Goal: Transaction & Acquisition: Purchase product/service

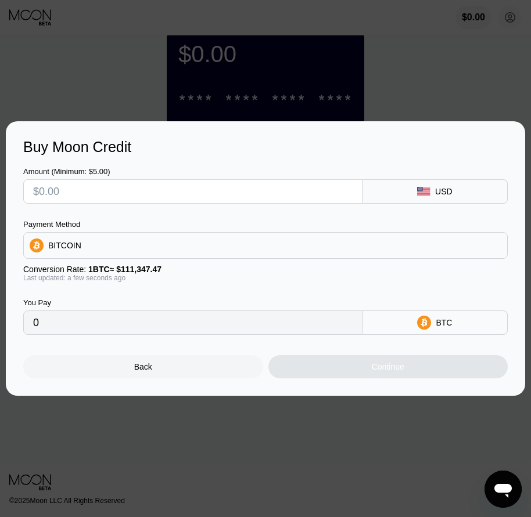
drag, startPoint x: 174, startPoint y: 376, endPoint x: 330, endPoint y: 250, distance: 200.7
click at [179, 373] on div "Back" at bounding box center [143, 366] width 240 height 23
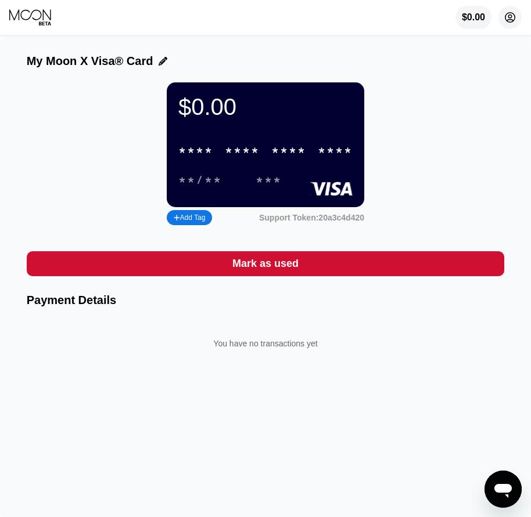
click at [511, 20] on icon at bounding box center [509, 17] width 23 height 23
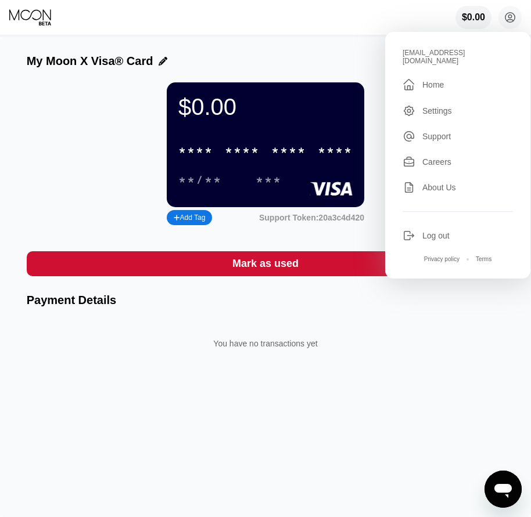
click at [431, 231] on div "Log out" at bounding box center [435, 235] width 27 height 9
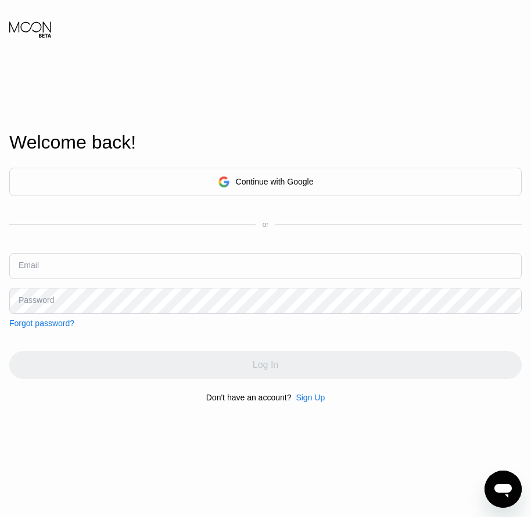
click at [310, 402] on div "Sign Up" at bounding box center [310, 397] width 29 height 9
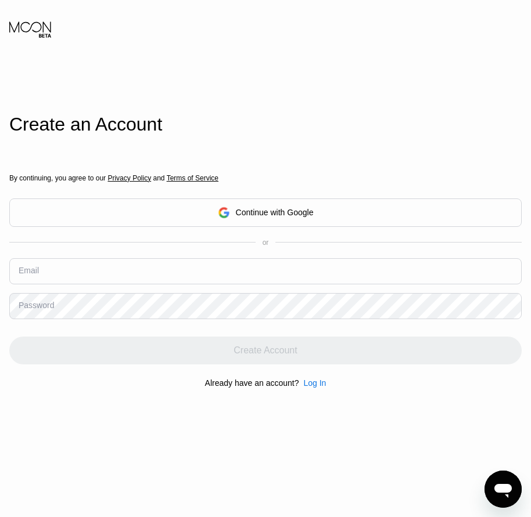
click at [310, 388] on div "Log In" at bounding box center [314, 383] width 23 height 9
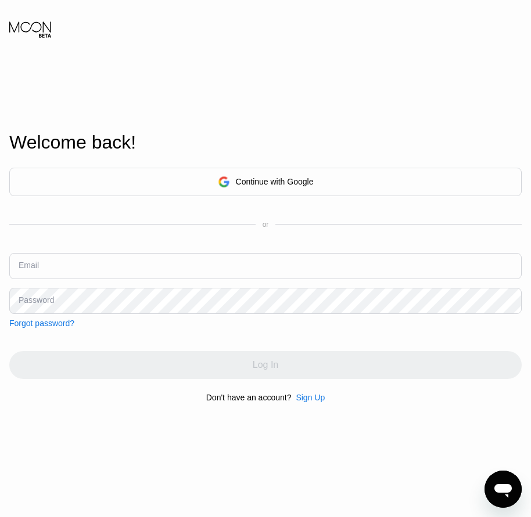
click at [60, 265] on input "text" at bounding box center [265, 266] width 512 height 26
paste input "[MEDICAL_DATA][EMAIL_ADDRESS][DOMAIN_NAME]"
type input "[MEDICAL_DATA][EMAIL_ADDRESS][DOMAIN_NAME]"
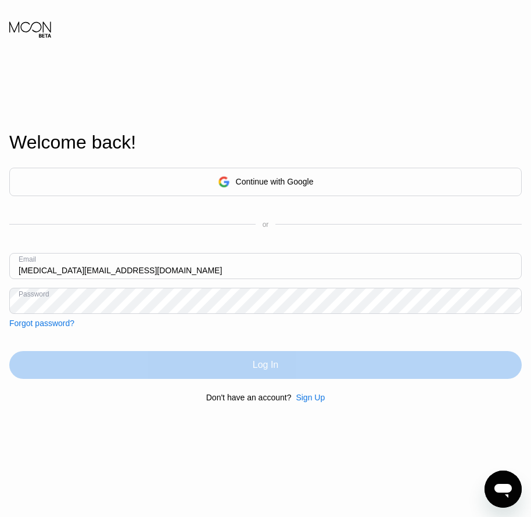
click at [269, 369] on div "Log In" at bounding box center [266, 365] width 26 height 12
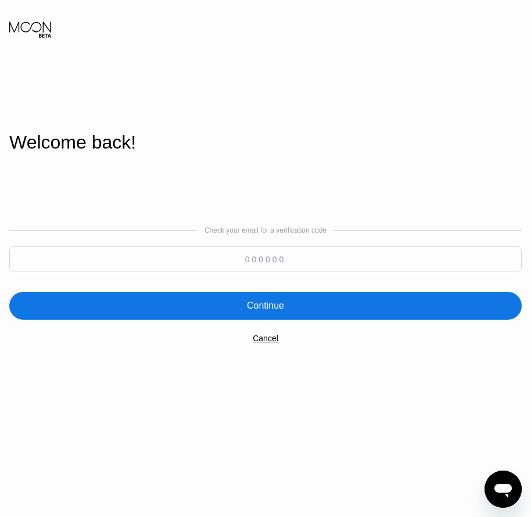
click at [73, 258] on input at bounding box center [265, 259] width 512 height 26
paste input "509754"
type input "509754"
click at [261, 315] on div "Continue" at bounding box center [265, 306] width 512 height 28
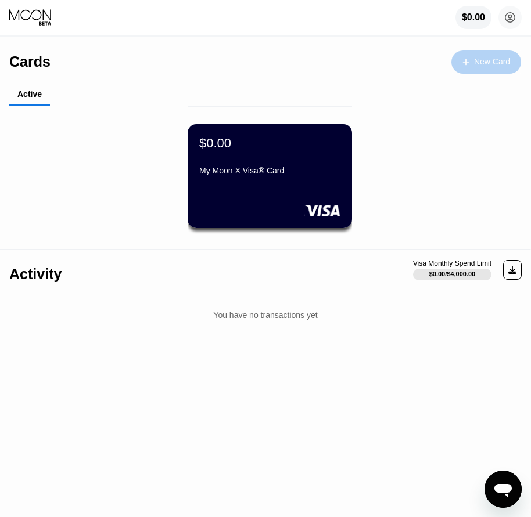
click at [486, 60] on div "New Card" at bounding box center [492, 62] width 36 height 10
click at [261, 172] on div "My Moon X Visa® Card" at bounding box center [269, 170] width 141 height 9
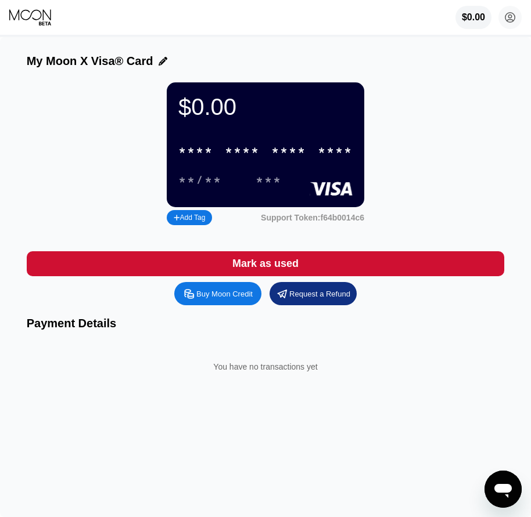
click at [243, 299] on div "Buy Moon Credit" at bounding box center [224, 294] width 56 height 10
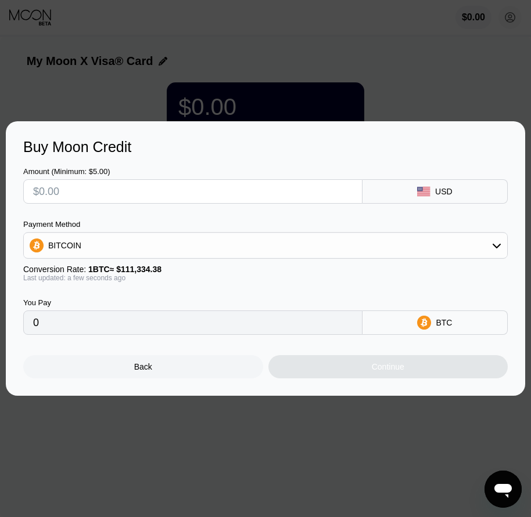
click at [67, 197] on input "text" at bounding box center [192, 191] width 319 height 23
type input "$1"
type input "0.00000899"
type input "$12"
type input "0.00010779"
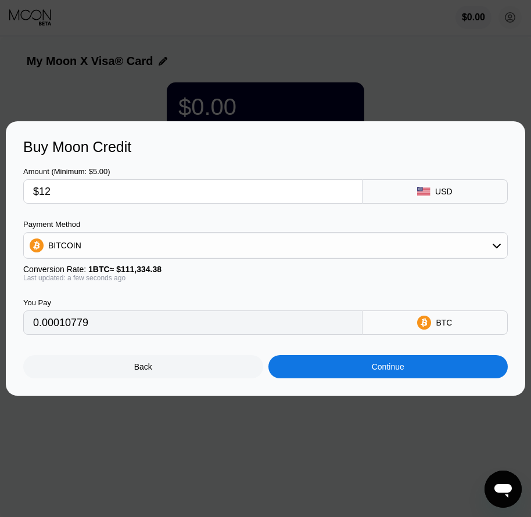
type input "$12"
click at [73, 244] on div "BITCOIN" at bounding box center [64, 245] width 33 height 9
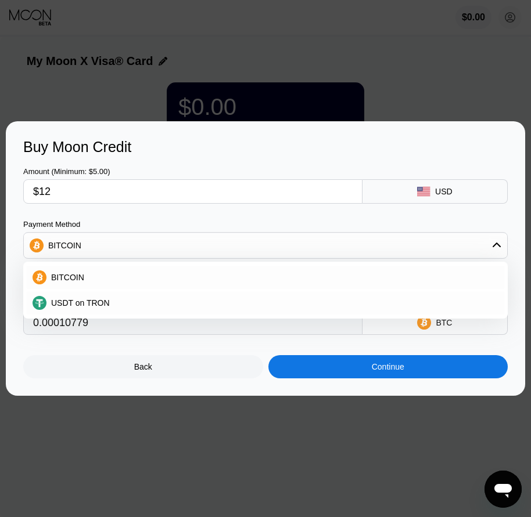
click at [84, 300] on span "USDT on TRON" at bounding box center [80, 302] width 59 height 9
type input "12.12"
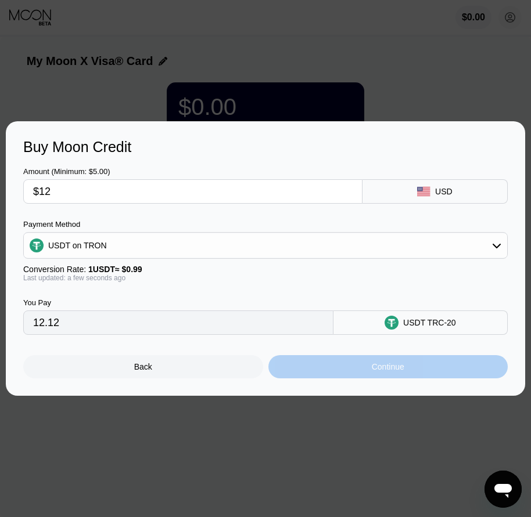
click at [389, 369] on div "Continue" at bounding box center [388, 366] width 33 height 9
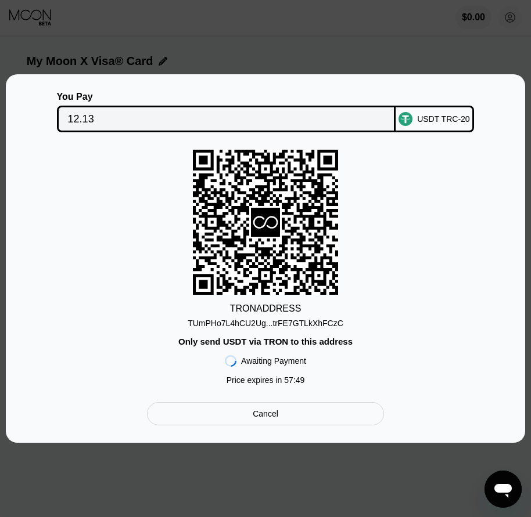
click at [276, 327] on div "TUmPHo7L4hCU2Ug...trFE7GTLkXhFCzC" at bounding box center [266, 323] width 156 height 9
click at [71, 113] on input "12.13" at bounding box center [226, 118] width 317 height 23
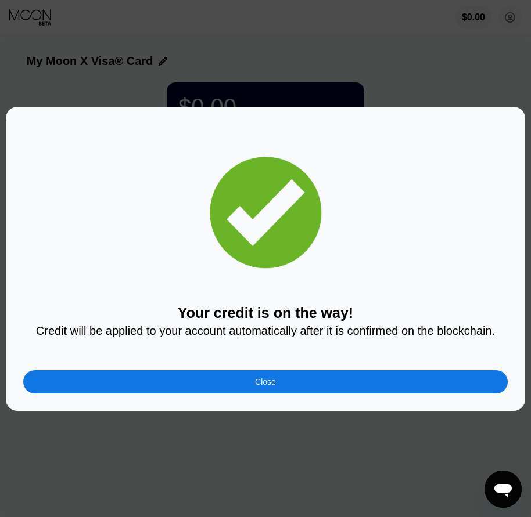
click at [275, 387] on div "Close" at bounding box center [265, 381] width 21 height 9
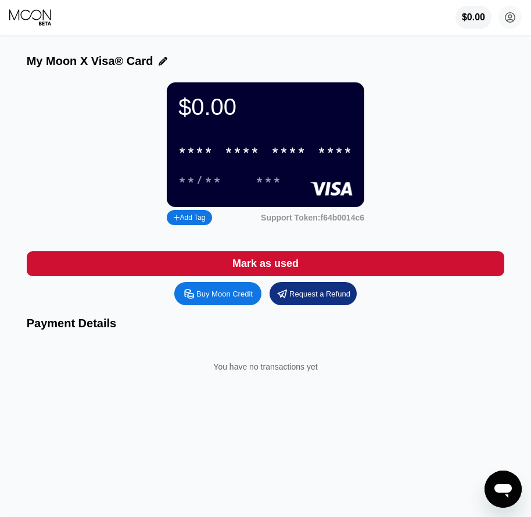
click at [269, 142] on div "$0.00 * * * * * * * * * * * * **** **/** ***" at bounding box center [265, 144] width 197 height 125
click at [249, 157] on div "* * * *" at bounding box center [242, 151] width 35 height 13
click at [242, 158] on div "* * * *" at bounding box center [242, 151] width 35 height 13
click at [507, 20] on circle at bounding box center [509, 17] width 23 height 23
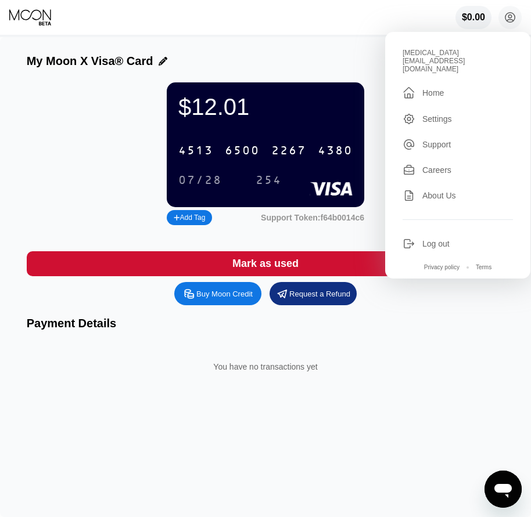
click at [200, 185] on div "07/28" at bounding box center [200, 180] width 44 height 13
click at [272, 188] on div "254" at bounding box center [269, 180] width 26 height 13
